Goal: Task Accomplishment & Management: Manage account settings

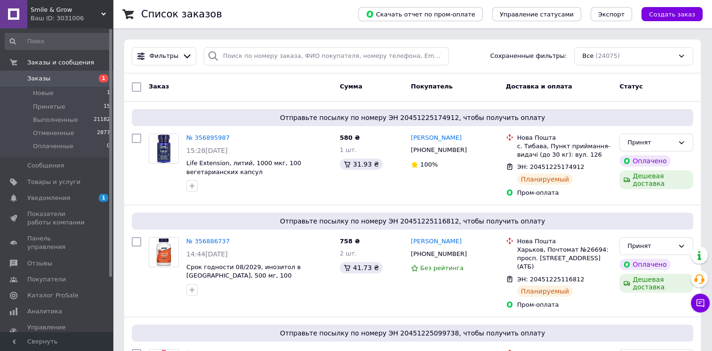
click at [60, 74] on span "Заказы" at bounding box center [57, 78] width 60 height 8
click at [696, 304] on icon at bounding box center [699, 302] width 9 height 9
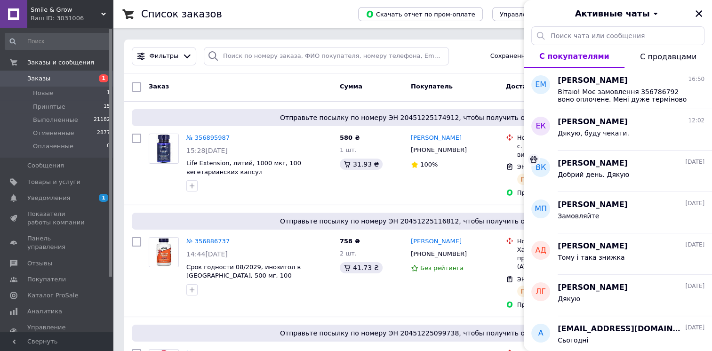
click at [48, 77] on span "Заказы" at bounding box center [57, 78] width 60 height 8
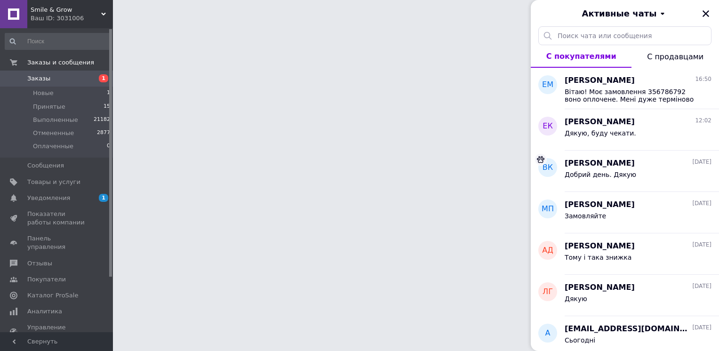
click at [704, 12] on div "Активные чаты" at bounding box center [625, 13] width 188 height 26
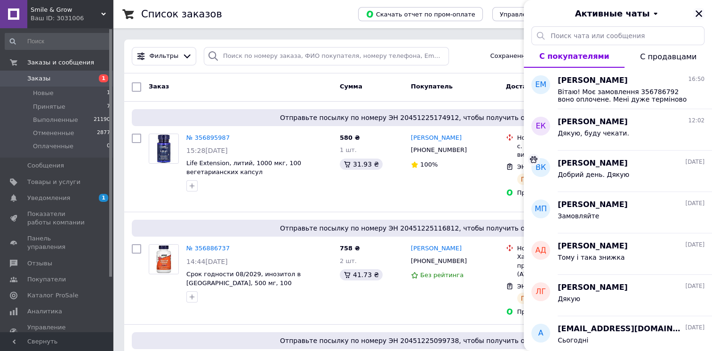
click at [697, 10] on icon "Закрыть" at bounding box center [698, 13] width 8 height 8
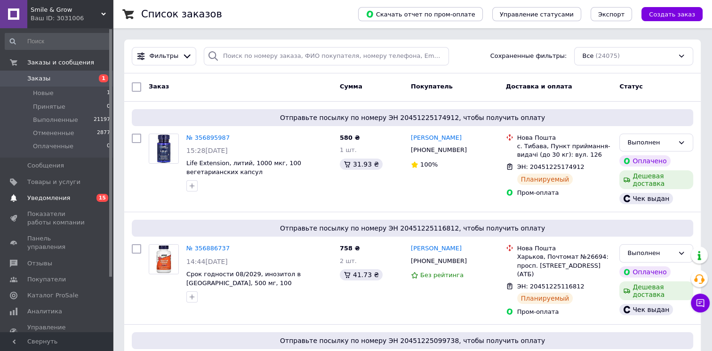
click at [64, 194] on span "Уведомления" at bounding box center [48, 198] width 43 height 8
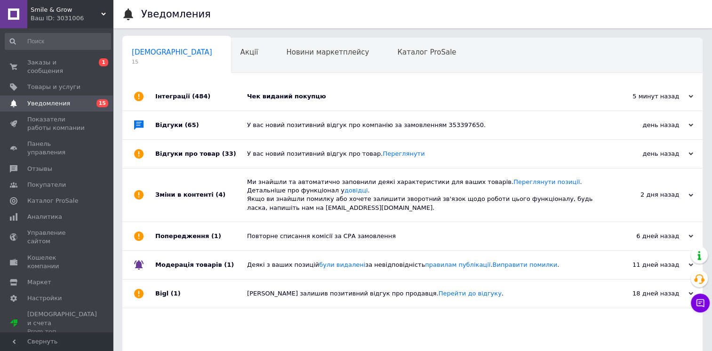
click at [287, 97] on div "Чек виданий покупцю" at bounding box center [423, 96] width 352 height 8
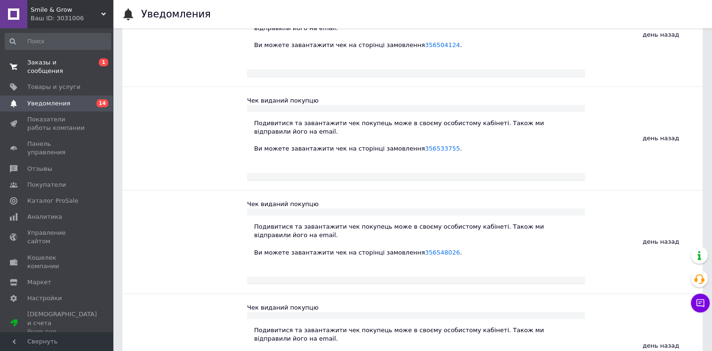
scroll to position [3152, 0]
